Goal: Task Accomplishment & Management: Use online tool/utility

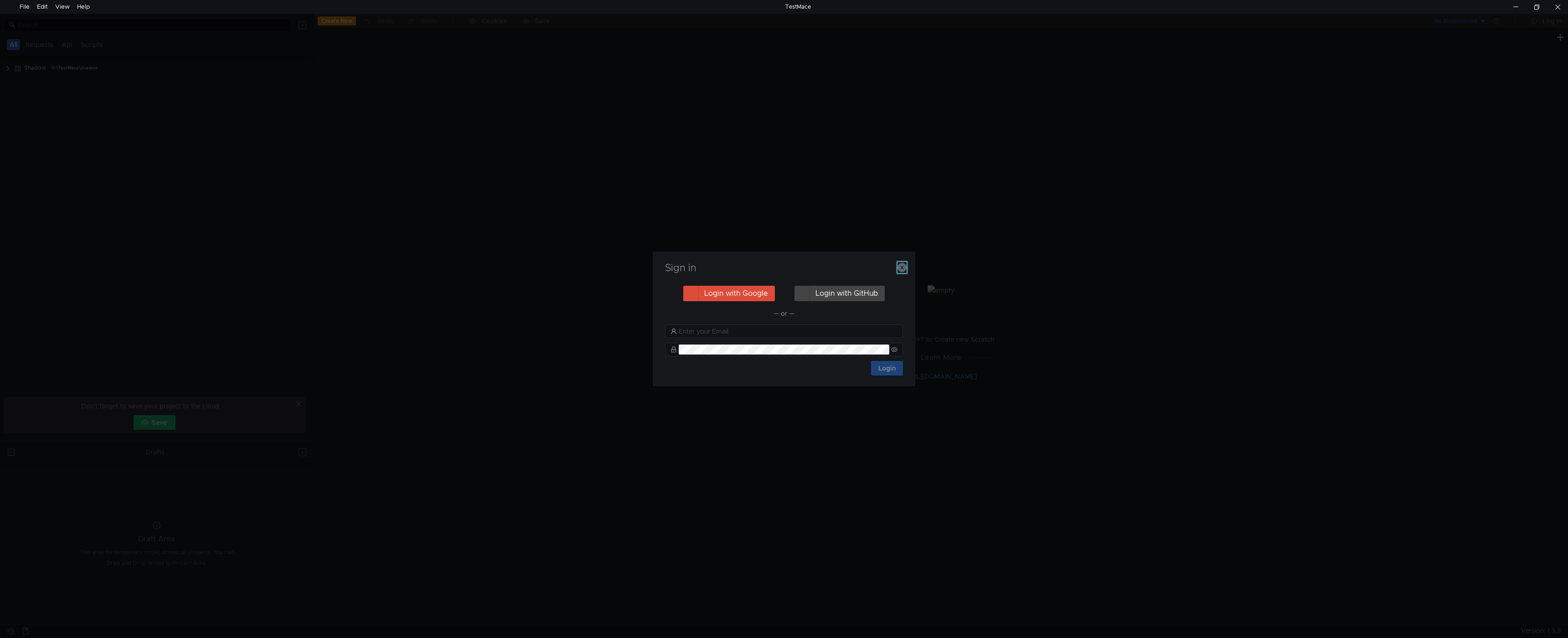
click at [901, 269] on icon "button" at bounding box center [902, 268] width 9 height 9
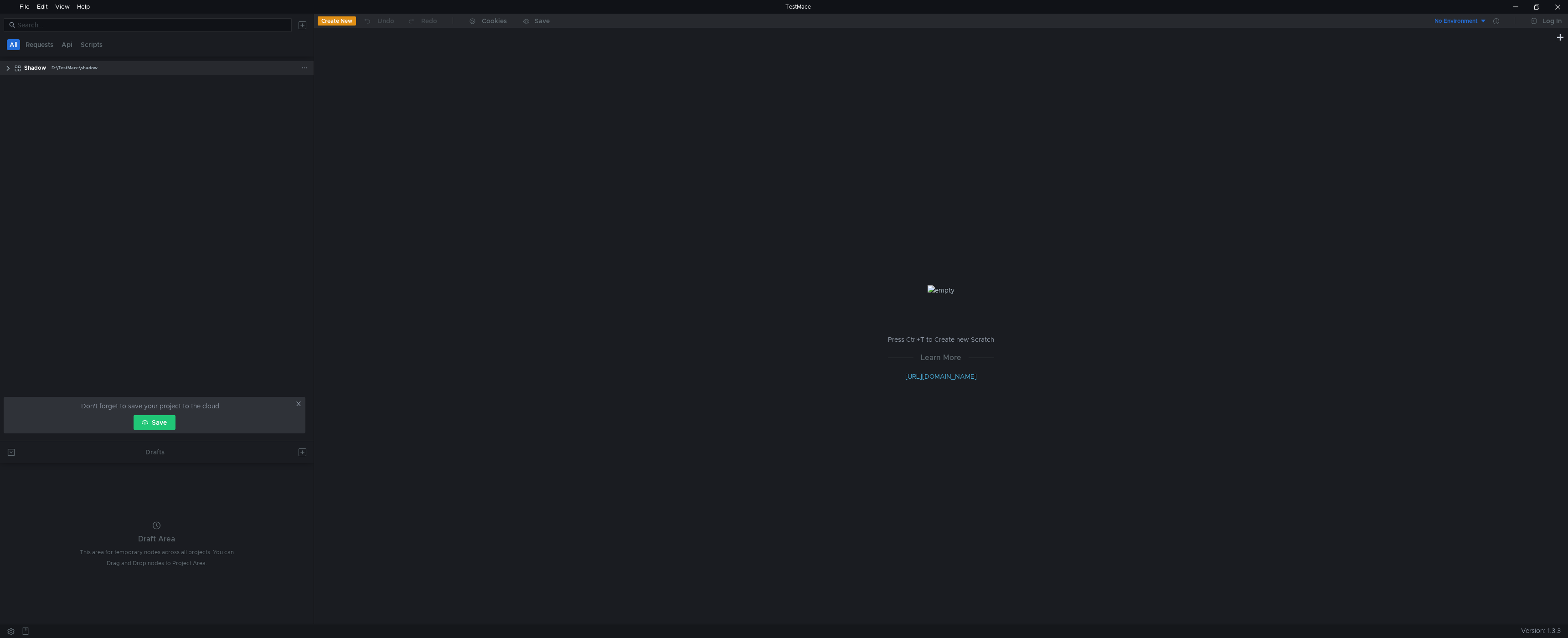
click at [7, 66] on clr-icon at bounding box center [8, 68] width 7 height 7
click at [13, 83] on clr-icon at bounding box center [13, 83] width 7 height 7
click at [18, 101] on clr-icon at bounding box center [17, 97] width 7 height 7
click at [81, 140] on div "create_bulk" at bounding box center [74, 137] width 32 height 14
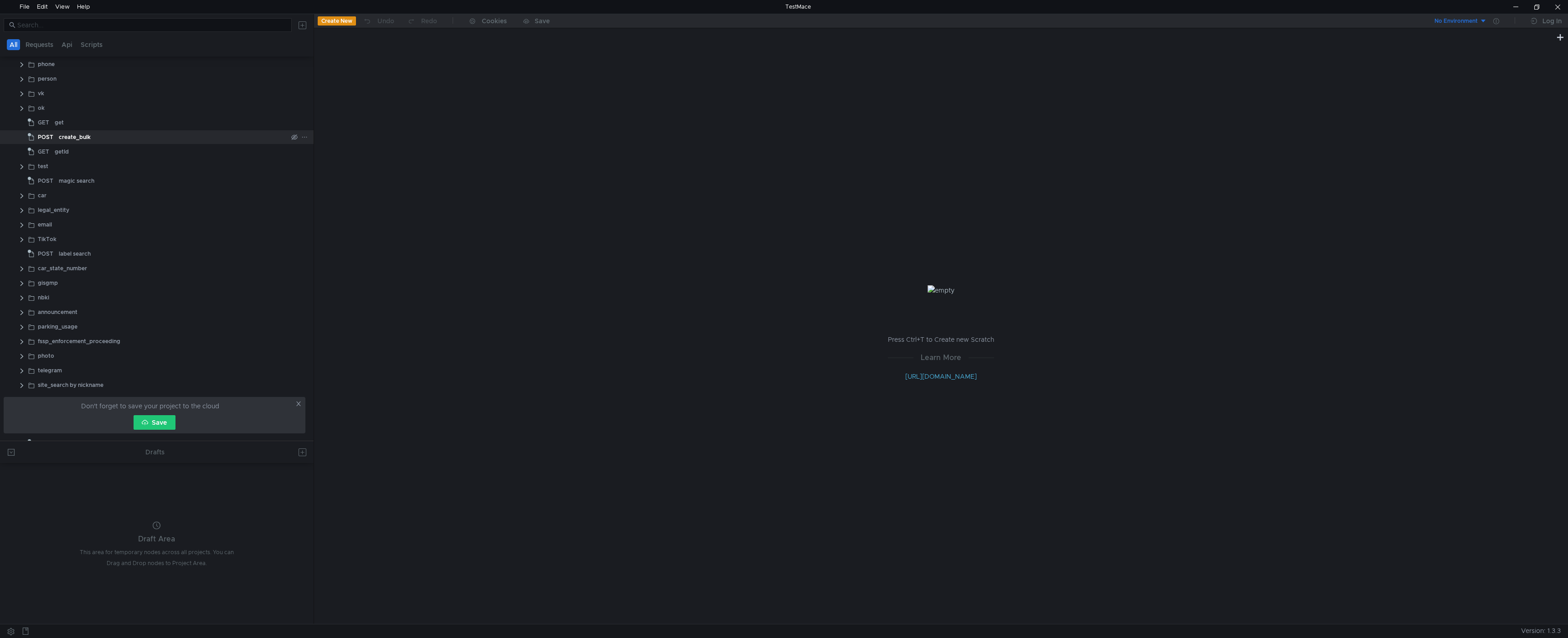
click at [81, 139] on div "create_bulk" at bounding box center [74, 137] width 32 height 14
click at [418, 80] on div "Body" at bounding box center [413, 84] width 29 height 17
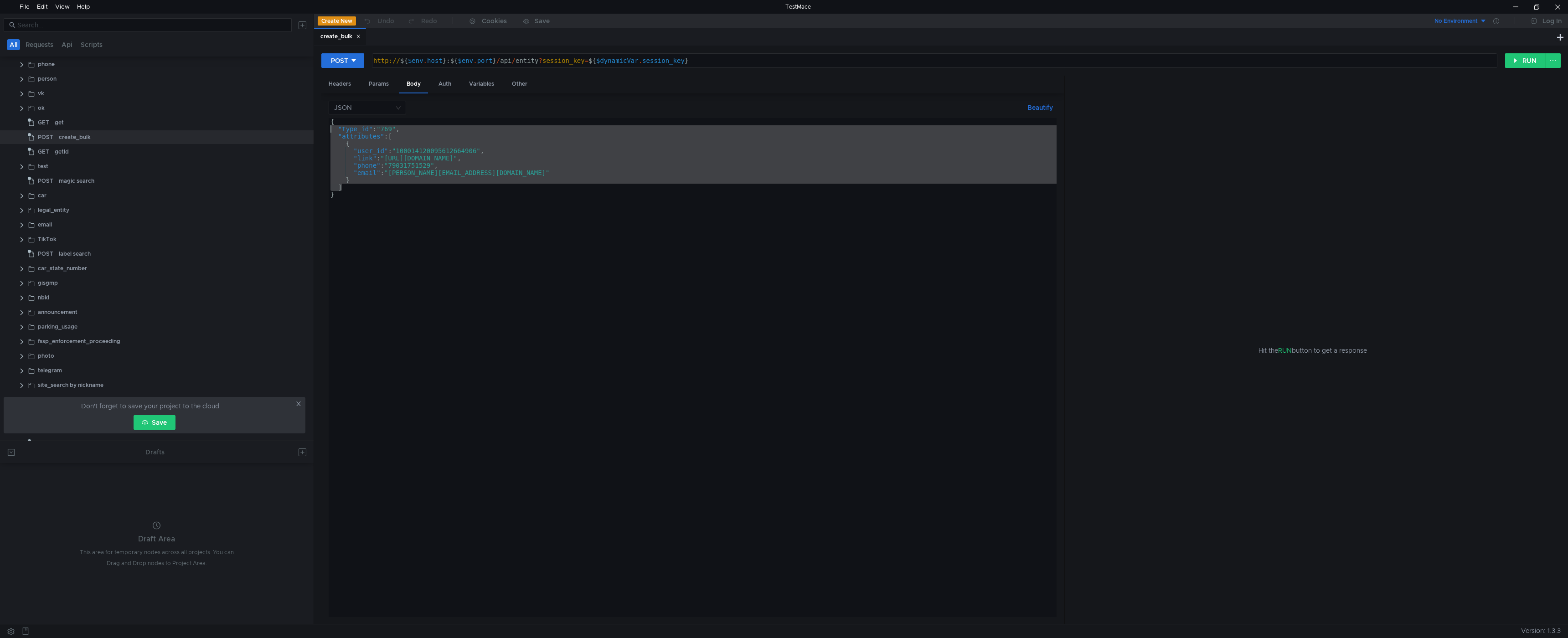
drag, startPoint x: 352, startPoint y: 187, endPoint x: 310, endPoint y: 128, distance: 72.4
click at [310, 128] on as-split "All Requests Api Scripts Shadow D:\TestMace\shadow api entity GET STATISTIC soc…" at bounding box center [784, 318] width 1568 height 610
paste textarea "}"
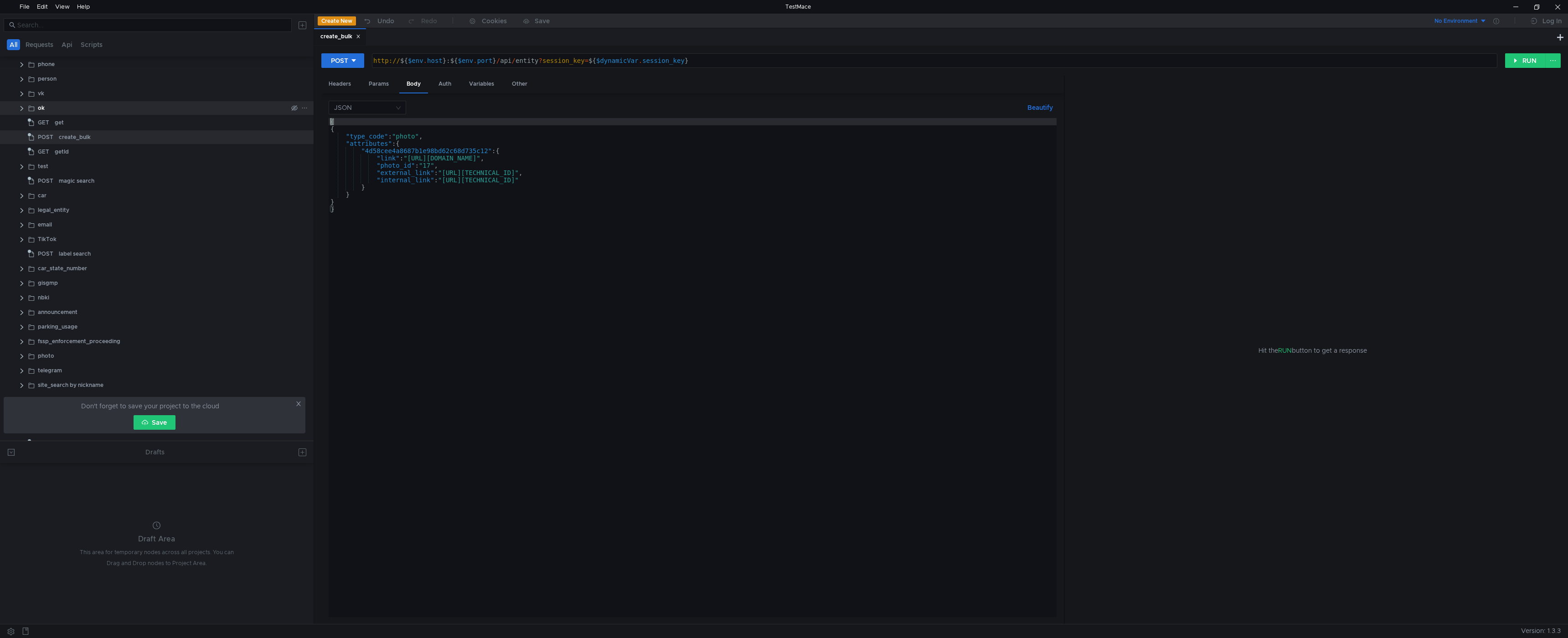
drag, startPoint x: 348, startPoint y: 120, endPoint x: 303, endPoint y: 114, distance: 45.4
click at [303, 114] on as-split "All Requests Api Scripts Shadow D:\TestMace\shadow api entity GET STATISTIC soc…" at bounding box center [784, 318] width 1568 height 610
type textarea "{"
click at [311, 209] on as-split "All Requests Api Scripts Shadow D:\TestMace\shadow api entity GET STATISTIC soc…" at bounding box center [784, 318] width 1568 height 610
type textarea "}"
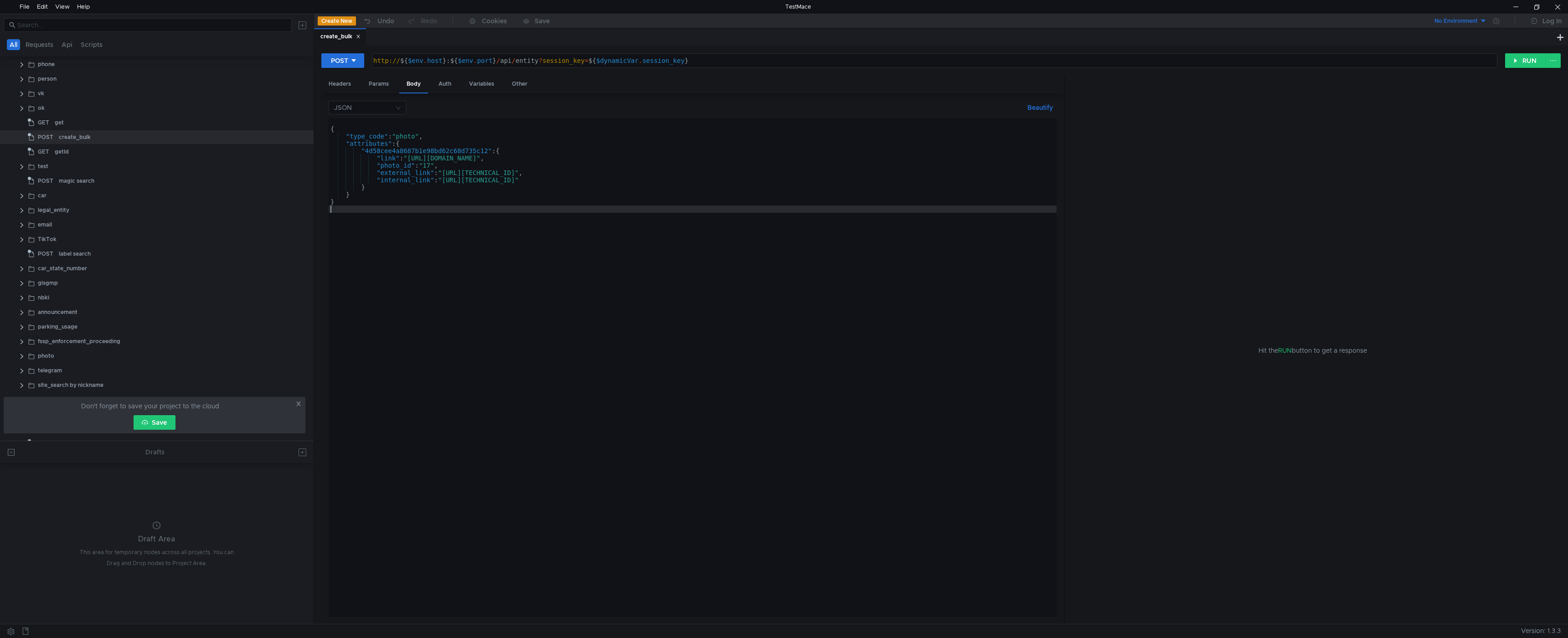
click at [337, 120] on div "{ "type_code" : "photo" , "attributes" : { "4d58cee4a8687b1e98bd62c68d735c12" :…" at bounding box center [877, 372] width 1099 height 509
click at [414, 141] on div "{ "type_code" : "photo" , "attributes" : { "4d58cee4a8687b1e98bd62c68d735c12" :…" at bounding box center [877, 372] width 1099 height 509
type textarea ""attributes": {"
click at [345, 120] on div "{ "type_code" : "photo" , "attributes" : { "4d58cee4a8687b1e98bd62c68d735c12" :…" at bounding box center [877, 372] width 1099 height 509
type textarea "{"
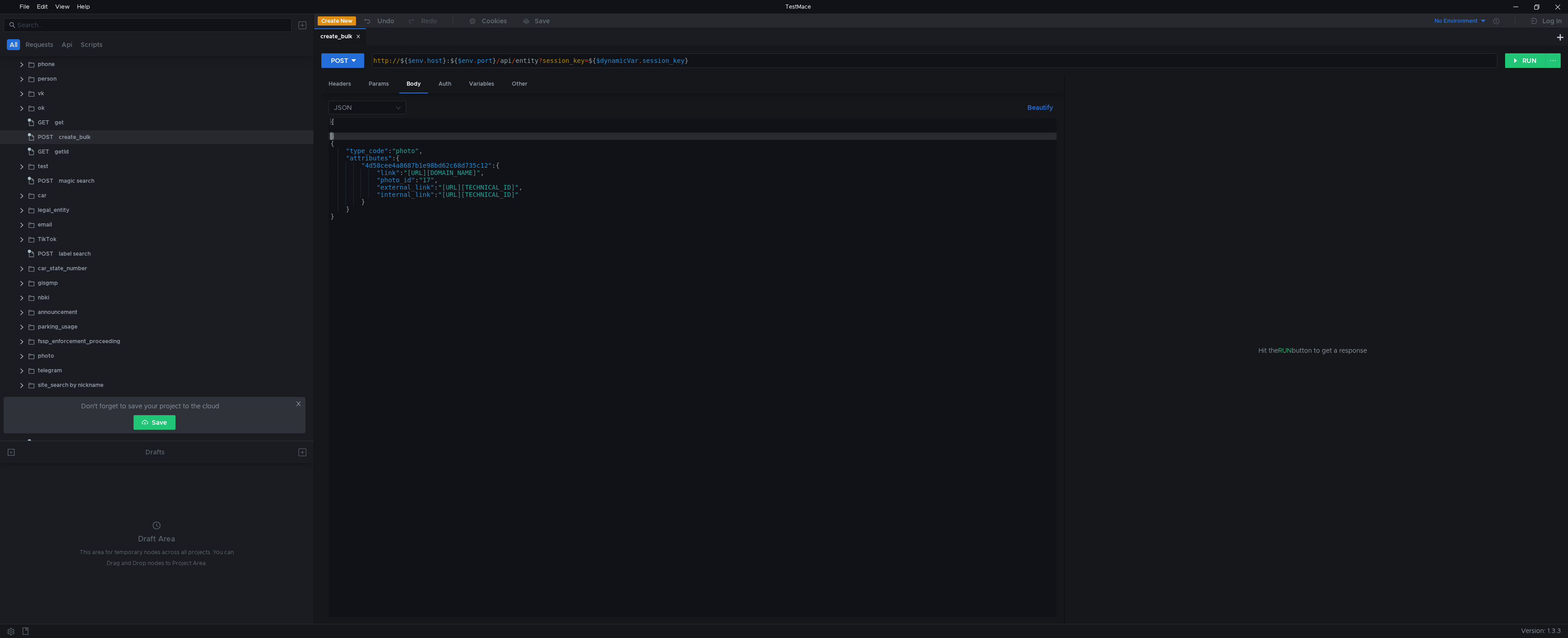
drag, startPoint x: 343, startPoint y: 136, endPoint x: 329, endPoint y: 134, distance: 14.1
click at [329, 134] on div "{ } { "type_code" : "photo" , "attributes" : { "4d58cee4a8687b1e98bd62c68d735c1…" at bounding box center [877, 372] width 1099 height 509
type textarea "}"
click at [348, 217] on div "{ { "type_code" : "photo" , "attributes" : { "4d58cee4a8687b1e98bd62c68d735c12"…" at bounding box center [877, 372] width 1099 height 509
paste textarea "}"
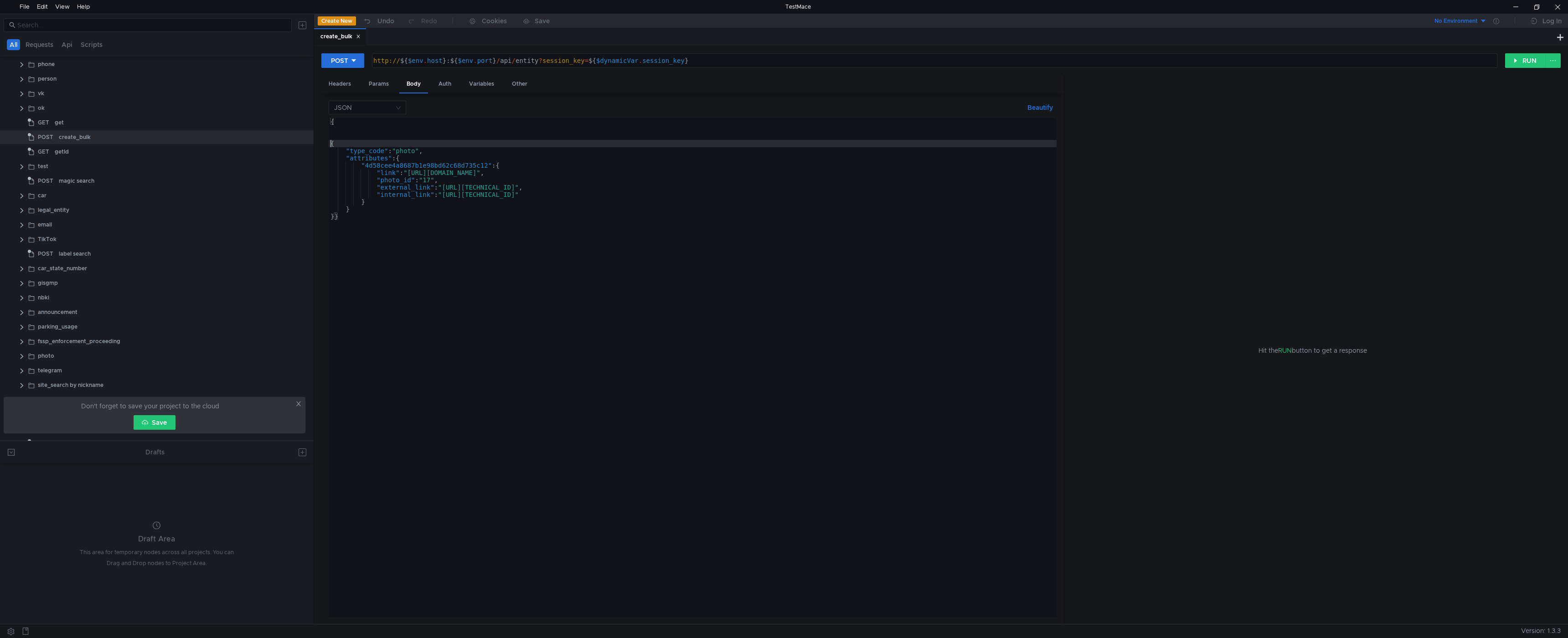
click at [329, 143] on div "{ { "type_code" : "photo" , "attributes" : { "4d58cee4a8687b1e98bd62c68d735c12"…" at bounding box center [877, 372] width 1099 height 509
type textarea ""data":{"
click at [348, 131] on div "{ "data" : { "type_code" : "photo" , "attributes" : { "4d58cee4a8687b1e98bd62c6…" at bounding box center [877, 372] width 1099 height 509
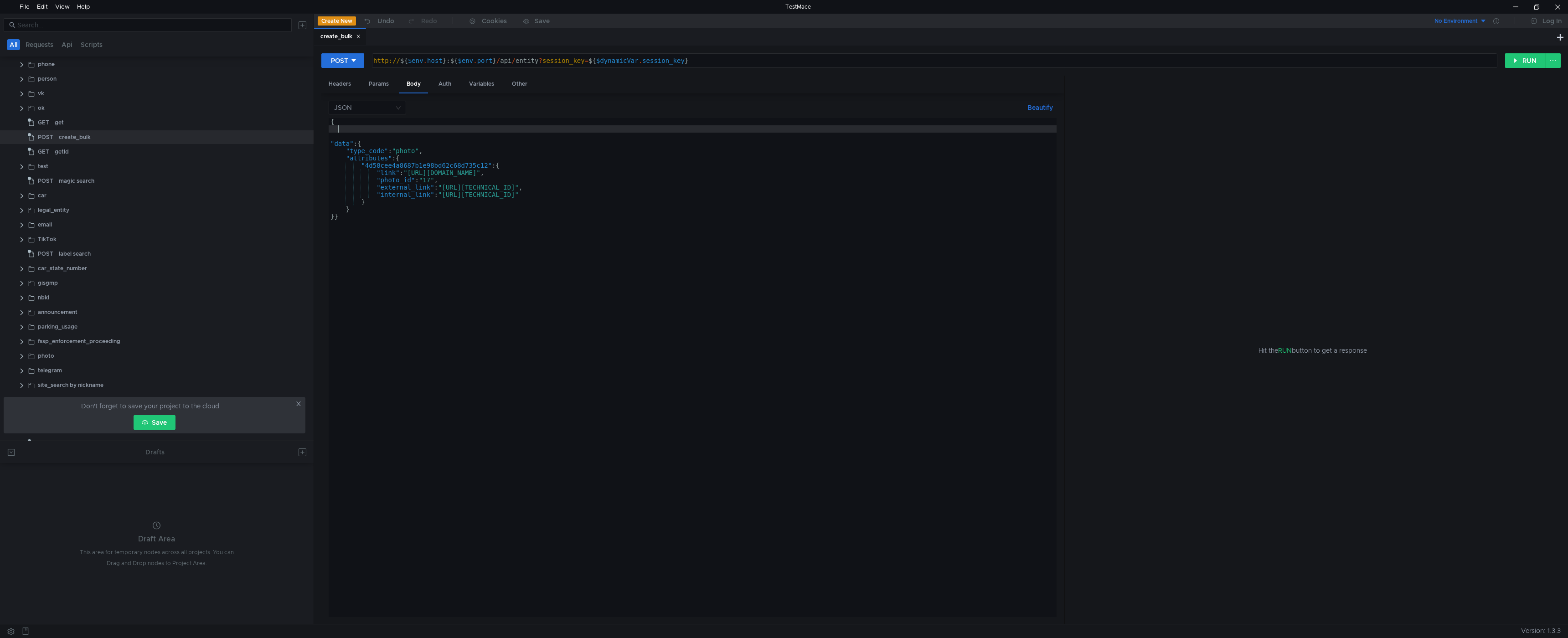
scroll to position [0, 0]
click at [347, 127] on div "{ "data" : { "type_code" : "photo" , "attributes" : { "4d58cee4a8687b1e98bd62c6…" at bounding box center [877, 372] width 1099 height 509
paste textarea "route"
click at [1045, 108] on button "Beautify" at bounding box center [1040, 108] width 33 height 11
click at [350, 128] on div "{ route "data" : { "type_code" : "photo" , "attributes" : { "4d58cee4a8687b1e98…" at bounding box center [877, 372] width 1099 height 509
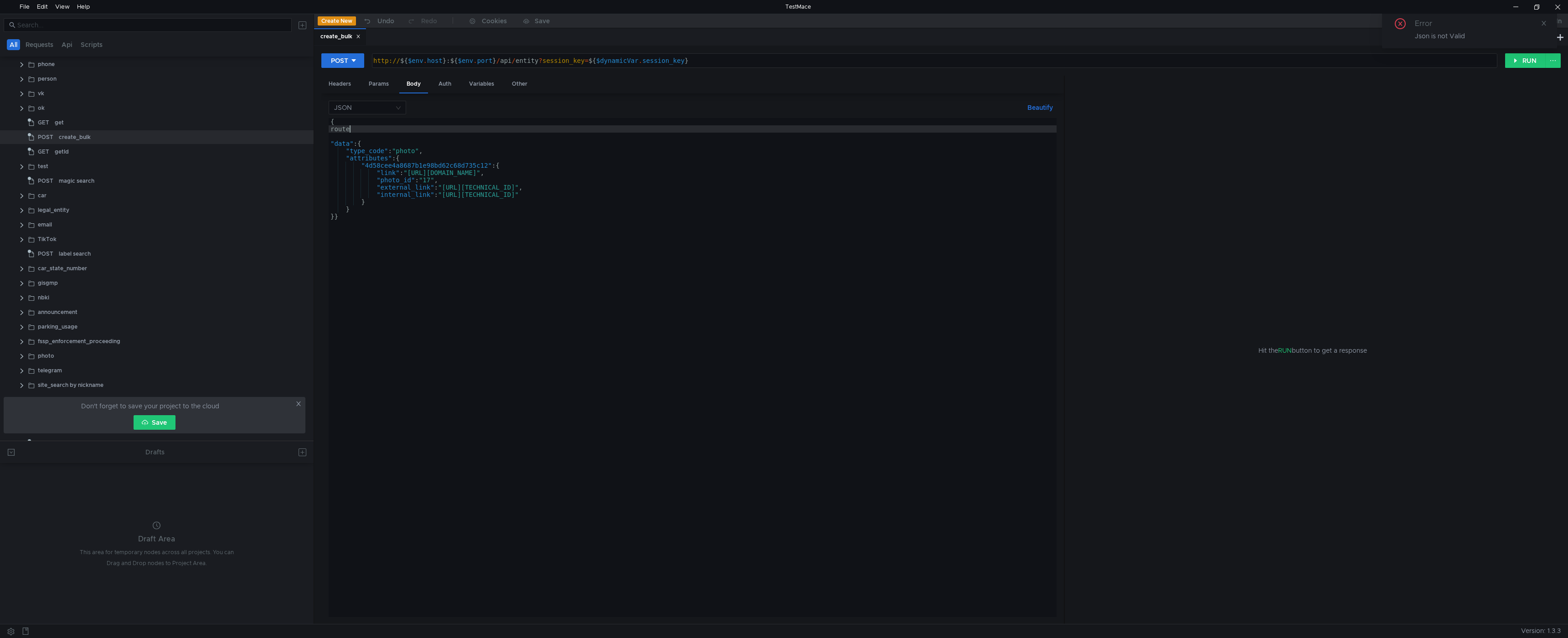
click at [350, 128] on div "{ route "data" : { "type_code" : "photo" , "attributes" : { "4d58cee4a8687b1e98…" at bounding box center [877, 372] width 1099 height 509
click at [377, 131] on div "{ "route" "data" : { "type_code" : "photo" , "attributes" : { "4d58cee4a8687b1e…" at bounding box center [877, 372] width 1099 height 509
click at [391, 125] on div "{ "route" : "q" "data" : { "type_code" : "photo" , "attributes" : { "4d58cee4a8…" at bounding box center [877, 372] width 1099 height 509
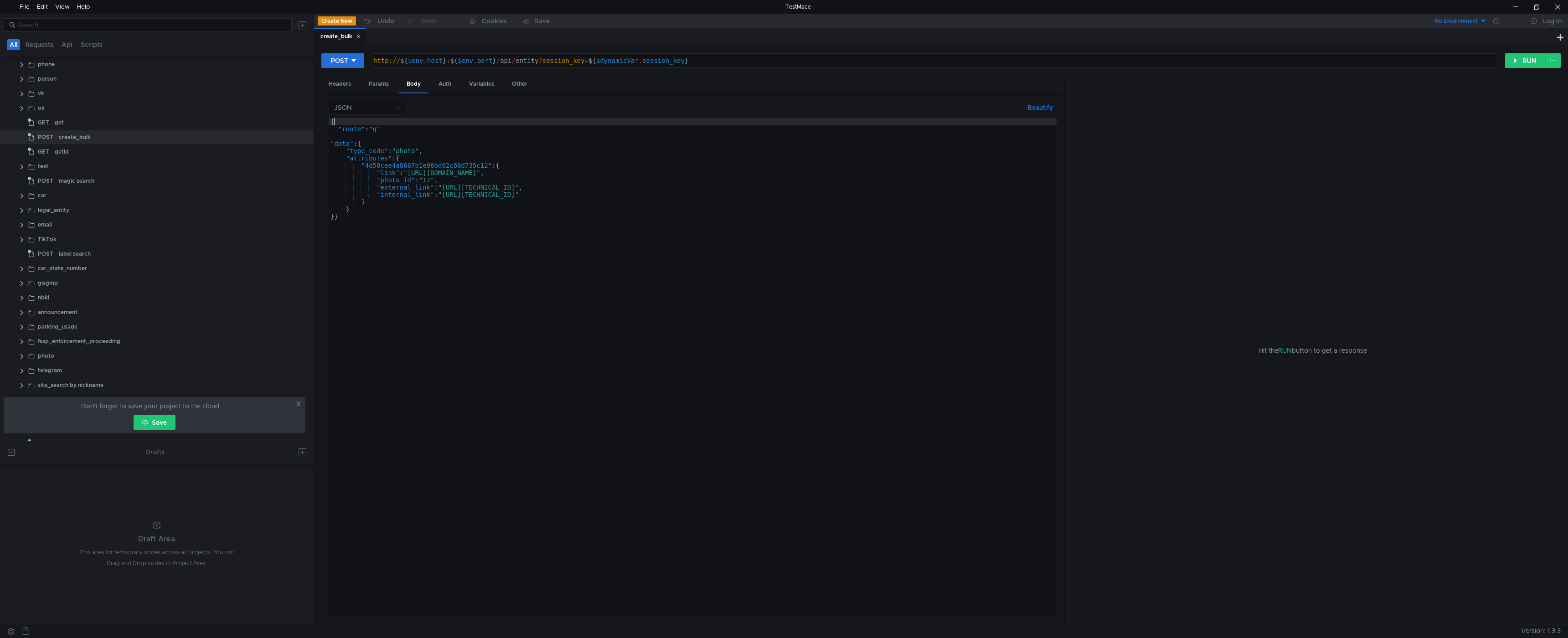
scroll to position [0, 0]
click at [388, 130] on div "{ "route" : "q" "data" : { "type_code" : "photo" , "attributes" : { "4d58cee4a8…" at bounding box center [877, 372] width 1099 height 509
click at [1031, 108] on button "Beautify" at bounding box center [1040, 108] width 33 height 11
click at [667, 241] on div "{ "route" : "q" , "data" : { "type_code" : "photo" , "attributes" : { "4d58cee4…" at bounding box center [870, 372] width 1083 height 509
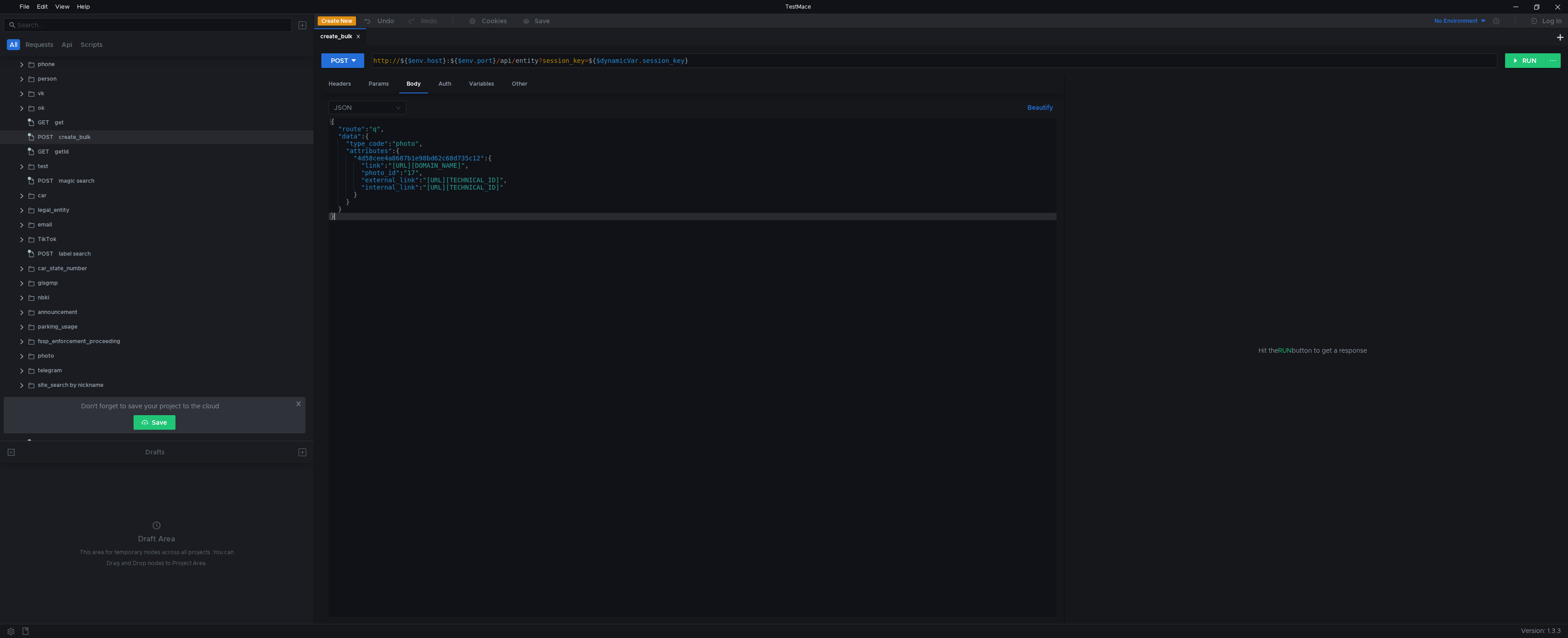
scroll to position [0, 0]
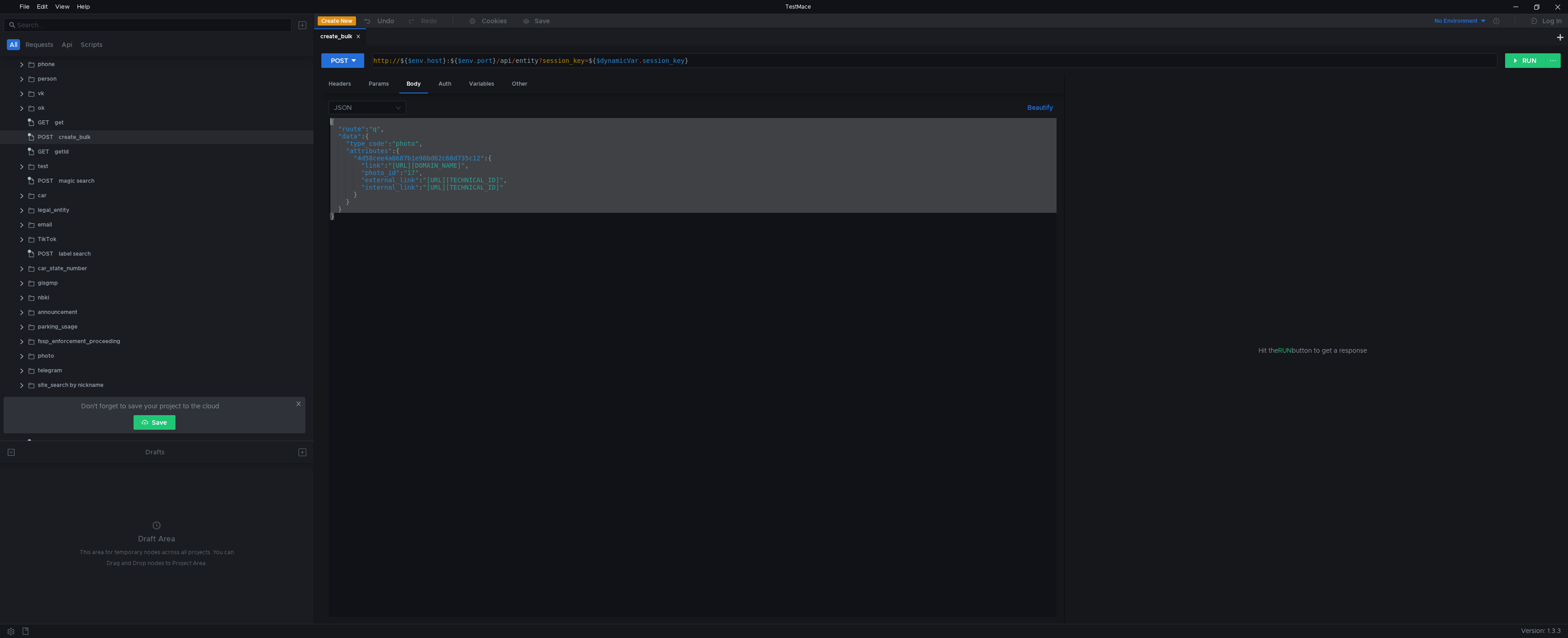
drag, startPoint x: 340, startPoint y: 217, endPoint x: 319, endPoint y: 117, distance: 102.2
click at [319, 117] on div "POST http:// ${ $env . host } : ${ $env . port } / api / entity ? session_key =…" at bounding box center [940, 335] width 1253 height 578
type textarea "{ "route": "q","
